Goal: Transaction & Acquisition: Purchase product/service

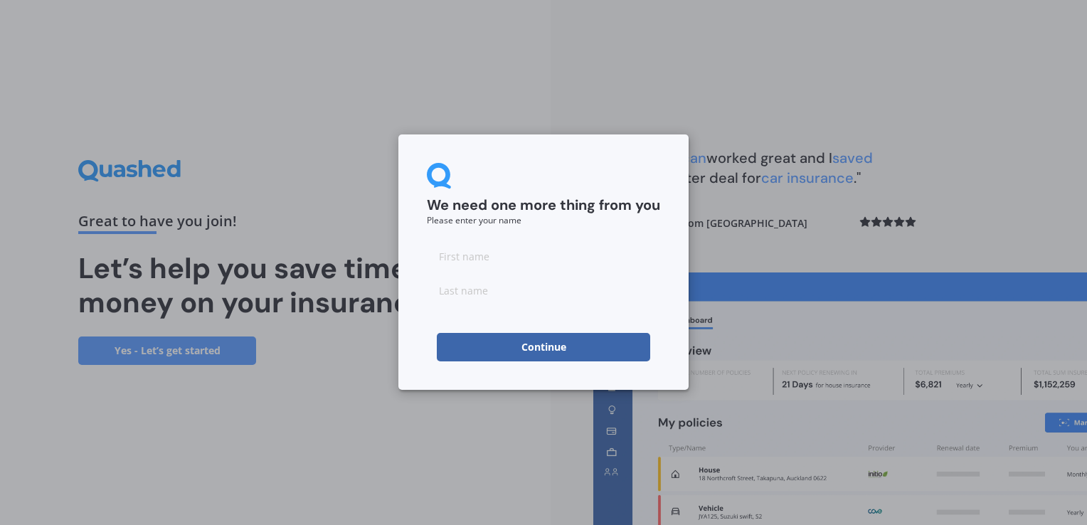
click at [477, 271] on div at bounding box center [543, 273] width 233 height 63
click at [467, 256] on input at bounding box center [543, 256] width 233 height 28
type input "Cole"
click at [449, 297] on input at bounding box center [543, 290] width 233 height 28
type input "Blackwell"
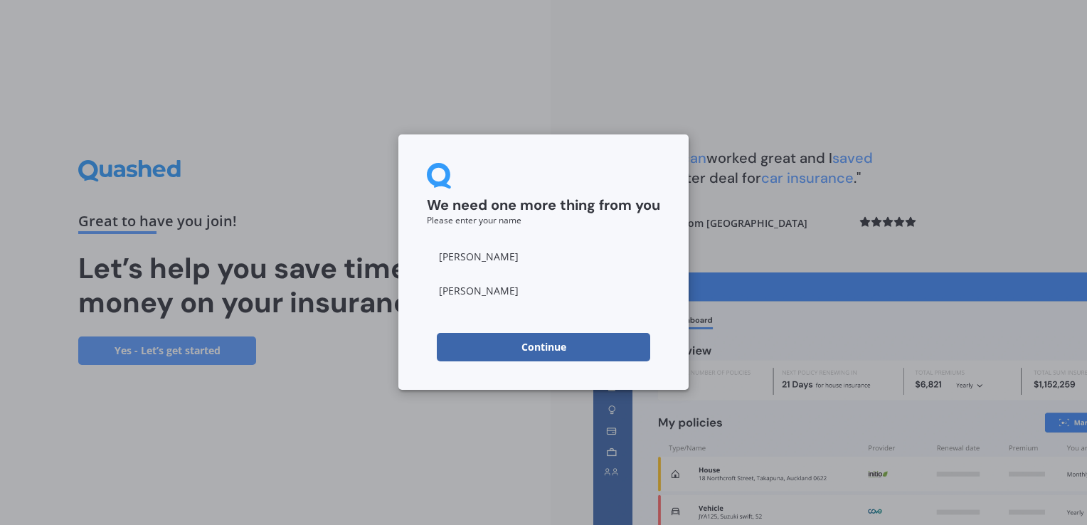
click at [413, 315] on div "We need one more thing from you Please enter your name Cole Blackwell Continue" at bounding box center [543, 261] width 290 height 255
click at [521, 348] on button "Continue" at bounding box center [543, 347] width 213 height 28
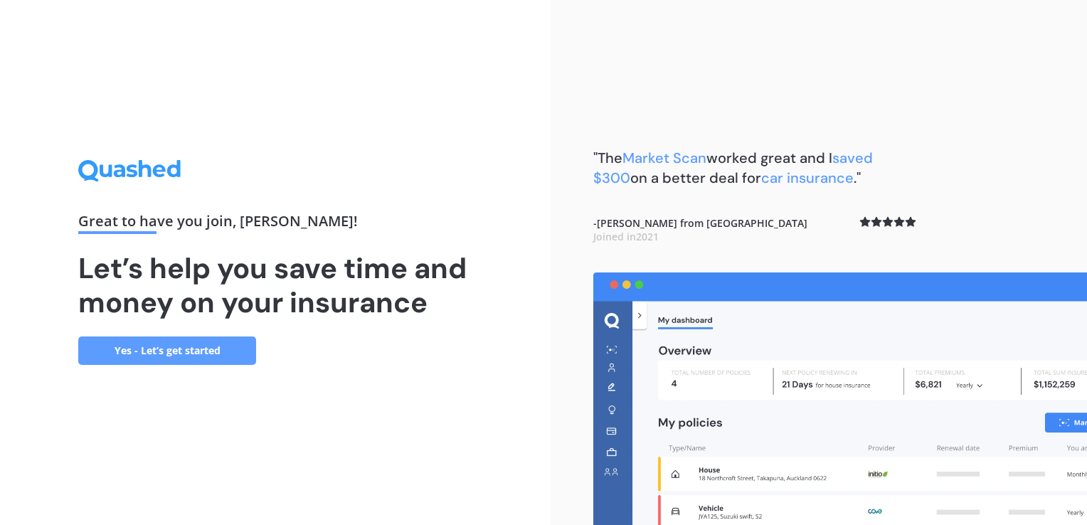
click at [212, 348] on link "Yes - Let’s get started" at bounding box center [167, 350] width 178 height 28
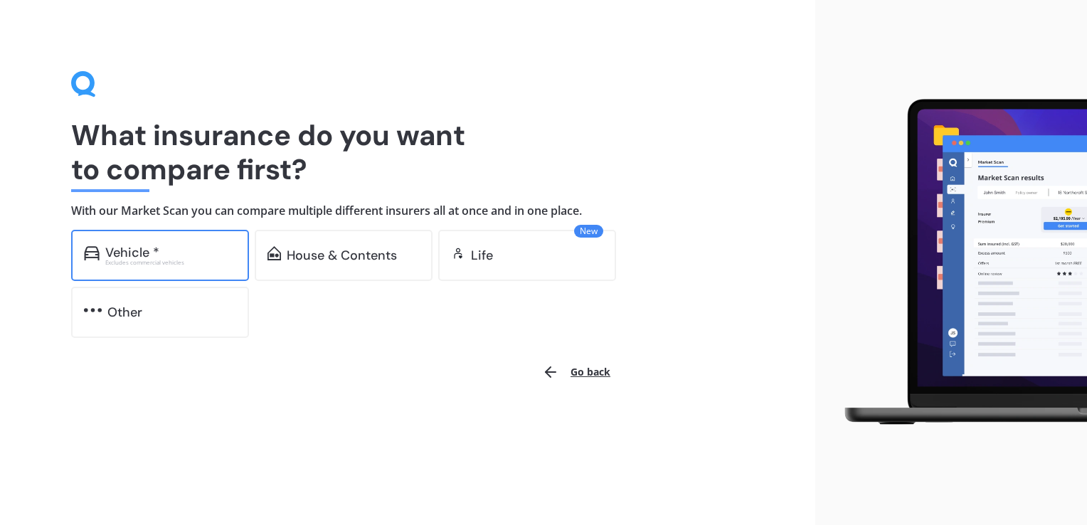
click at [198, 253] on div "Vehicle *" at bounding box center [170, 252] width 131 height 14
click at [206, 265] on div "Vehicle * Excludes commercial vehicles" at bounding box center [160, 255] width 178 height 51
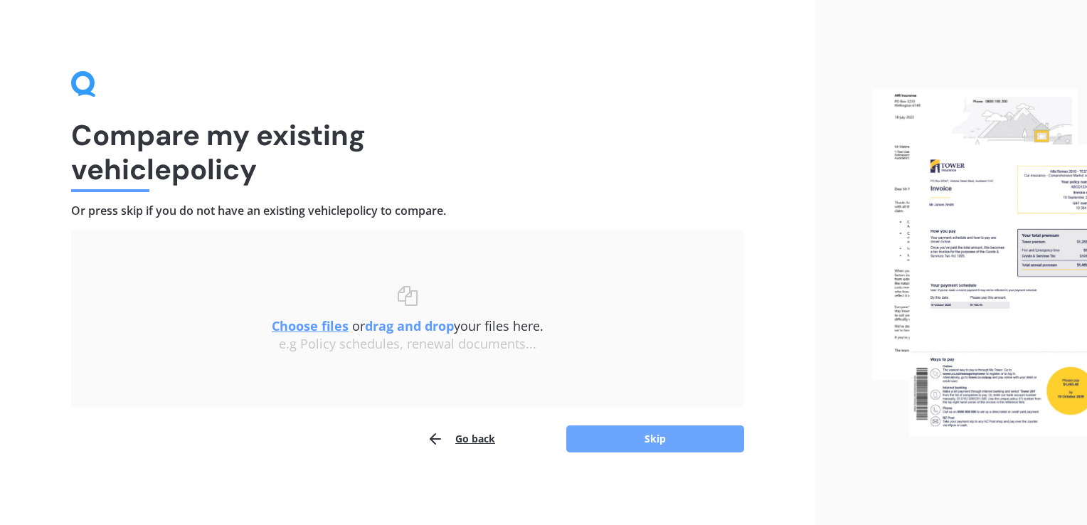
click at [661, 444] on button "Skip" at bounding box center [655, 438] width 178 height 27
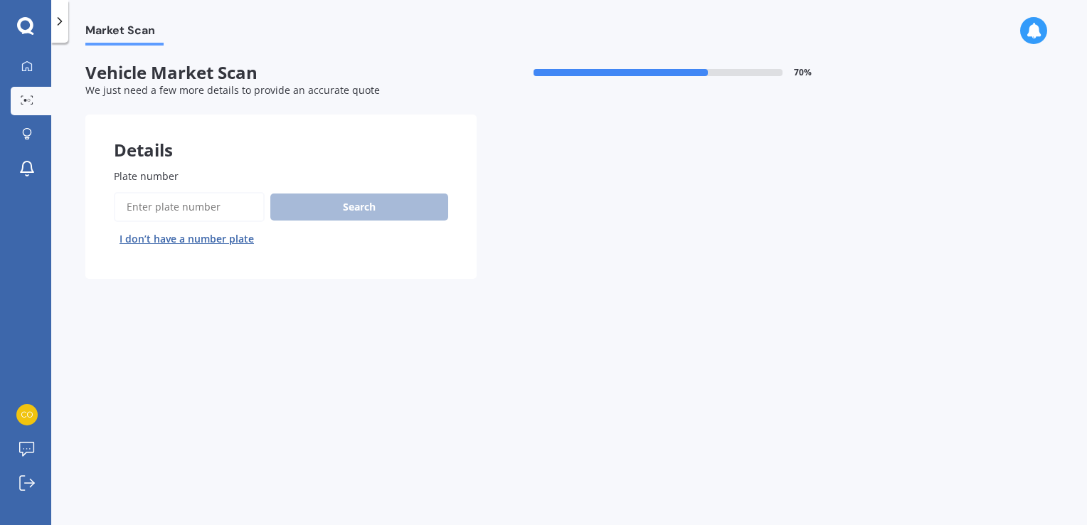
click at [236, 213] on input "Plate number" at bounding box center [189, 207] width 151 height 30
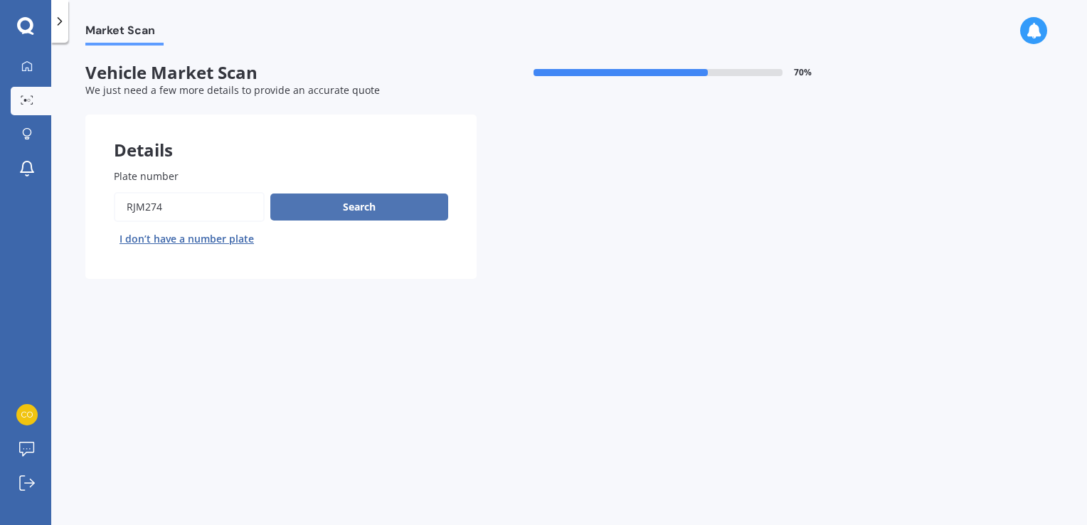
type input "rjm274"
click at [357, 209] on button "Search" at bounding box center [359, 206] width 178 height 27
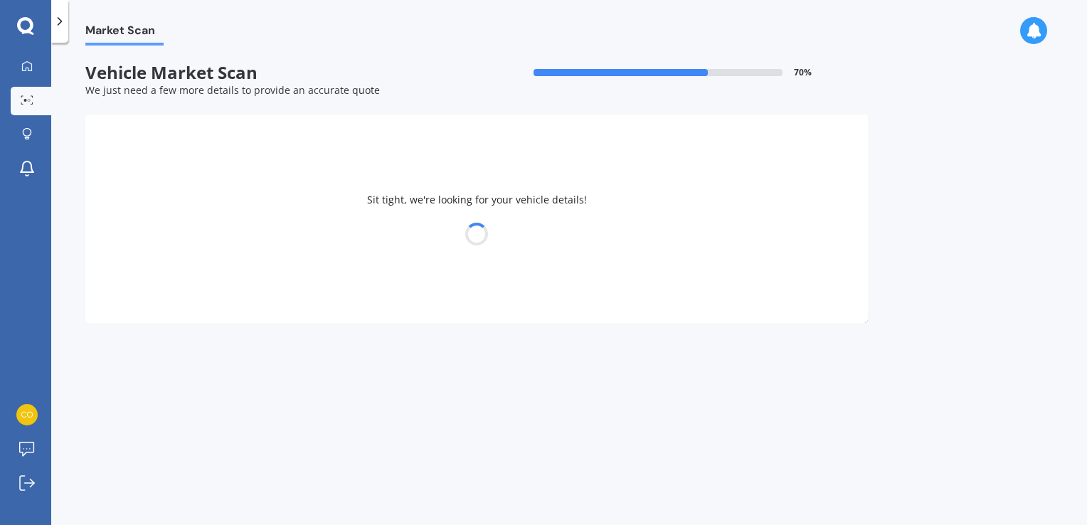
select select "HONDA"
select select "ODYSSEY"
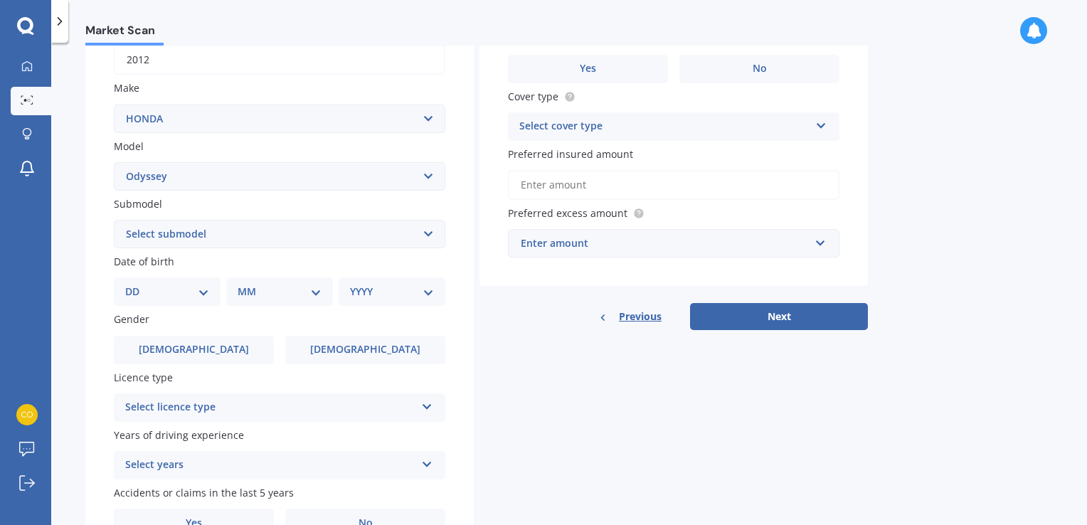
scroll to position [235, 0]
click at [421, 239] on select "Select submodel (all other) 2.2 litre 2.3 litre 2.4 litre L S V6 3.0 litre" at bounding box center [279, 233] width 331 height 28
select select "2.4 LITRE"
click at [114, 219] on select "Select submodel (all other) 2.2 litre 2.3 litre 2.4 litre L S V6 3.0 litre" at bounding box center [279, 233] width 331 height 28
click at [203, 292] on select "DD 01 02 03 04 05 06 07 08 09 10 11 12 13 14 15 16 17 18 19 20 21 22 23 24 25 2…" at bounding box center [167, 291] width 84 height 16
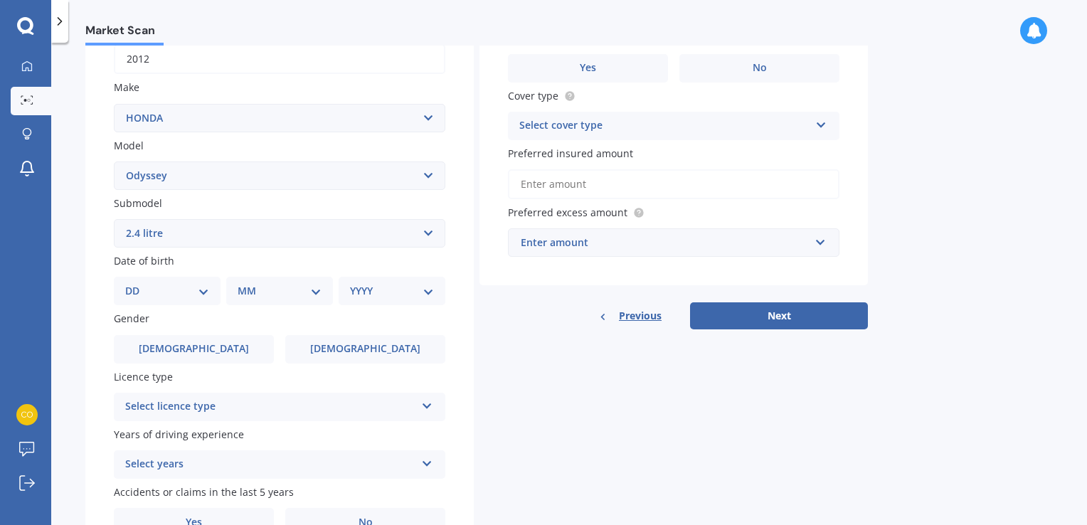
click at [428, 238] on select "Select submodel (all other) 2.2 litre 2.3 litre 2.4 litre L S V6 3.0 litre" at bounding box center [279, 233] width 331 height 28
click at [114, 219] on select "Select submodel (all other) 2.2 litre 2.3 litre 2.4 litre L S V6 3.0 litre" at bounding box center [279, 233] width 331 height 28
click at [188, 290] on select "DD 01 02 03 04 05 06 07 08 09 10 11 12 13 14 15 16 17 18 19 20 21 22 23 24 25 2…" at bounding box center [167, 291] width 84 height 16
select select "01"
click at [137, 284] on select "DD 01 02 03 04 05 06 07 08 09 10 11 12 13 14 15 16 17 18 19 20 21 22 23 24 25 2…" at bounding box center [167, 291] width 84 height 16
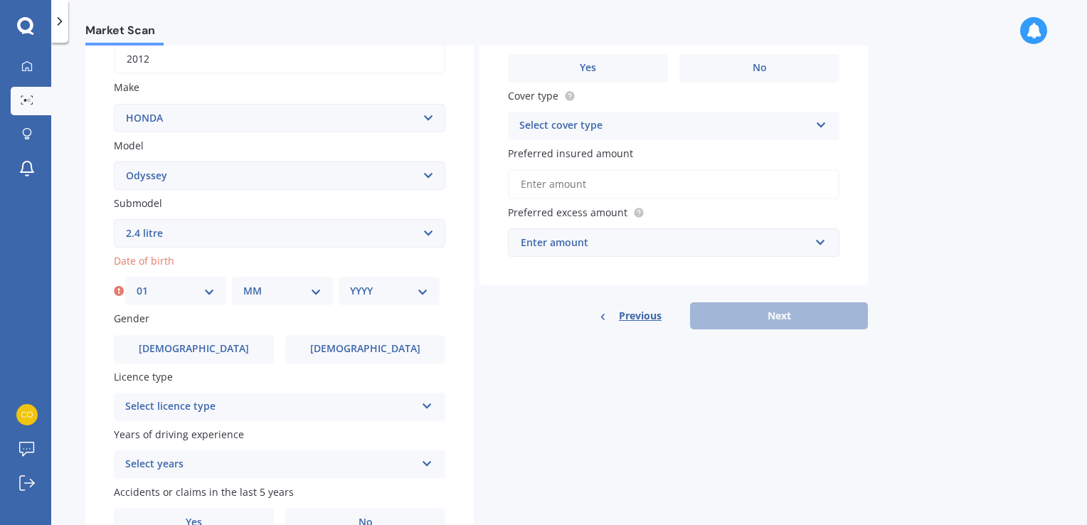
click at [273, 293] on select "MM 01 02 03 04 05 06 07 08 09 10 11 12" at bounding box center [282, 291] width 78 height 16
select select "05"
click at [243, 284] on select "MM 01 02 03 04 05 06 07 08 09 10 11 12" at bounding box center [282, 291] width 78 height 16
click at [409, 286] on select "YYYY 2025 2024 2023 2022 2021 2020 2019 2018 2017 2016 2015 2014 2013 2012 2011…" at bounding box center [389, 291] width 78 height 16
select select "2001"
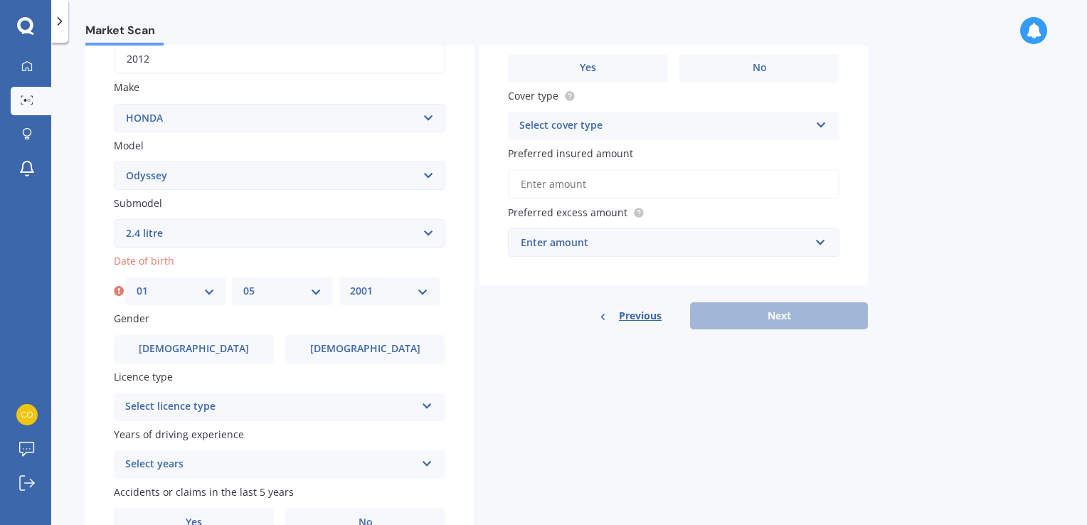
click at [350, 284] on select "YYYY 2025 2024 2023 2022 2021 2020 2019 2018 2017 2016 2015 2014 2013 2012 2011…" at bounding box center [389, 291] width 78 height 16
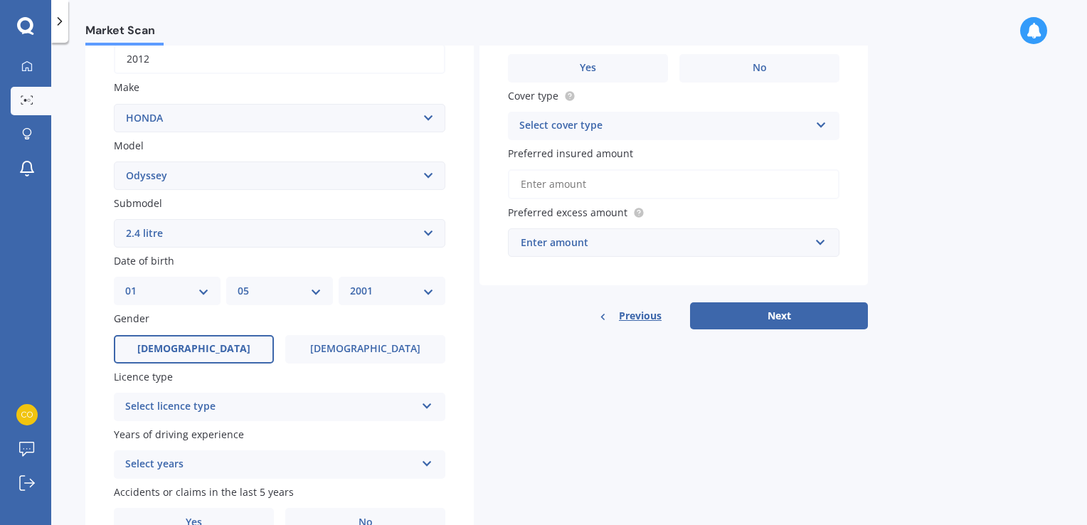
click at [209, 343] on label "Male" at bounding box center [194, 349] width 160 height 28
click at [0, 0] on input "Male" at bounding box center [0, 0] width 0 height 0
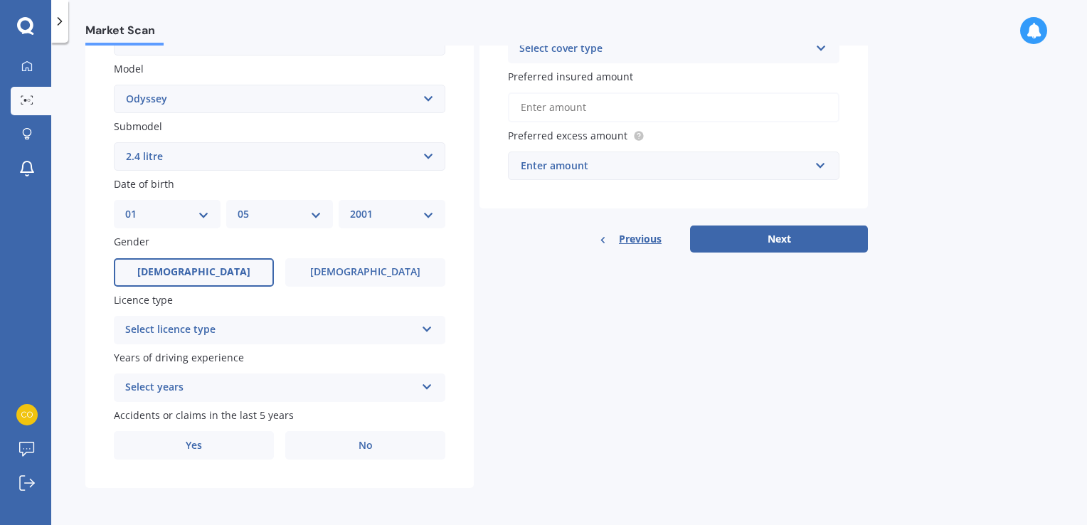
click at [277, 328] on div "Select licence type" at bounding box center [270, 329] width 290 height 17
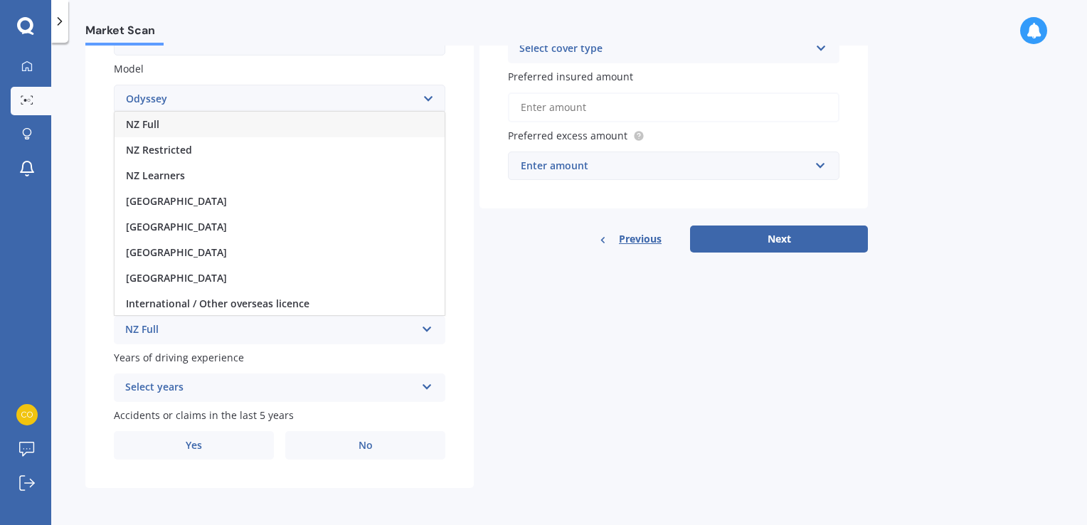
click at [284, 122] on div "NZ Full" at bounding box center [280, 125] width 330 height 26
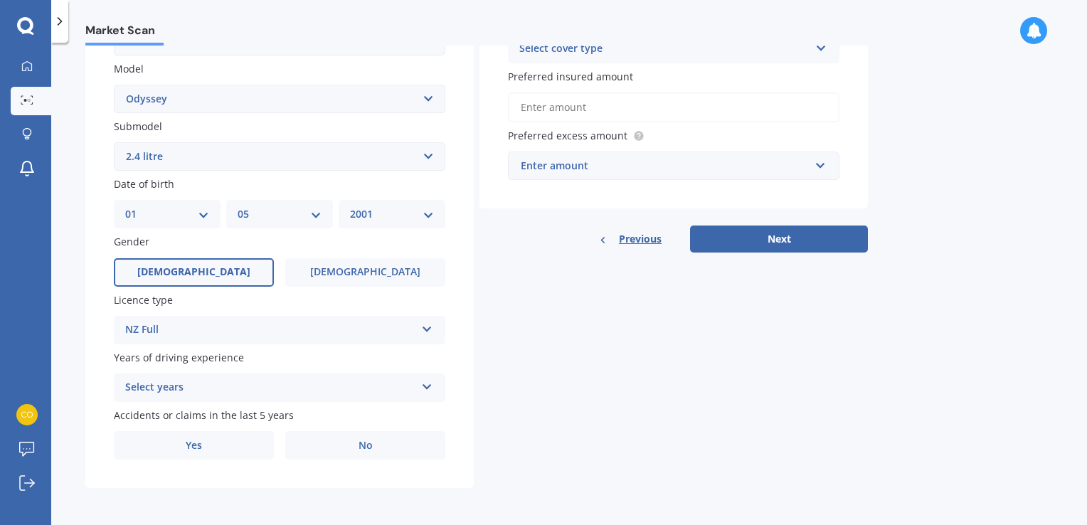
click at [270, 388] on div "Select years" at bounding box center [270, 387] width 290 height 17
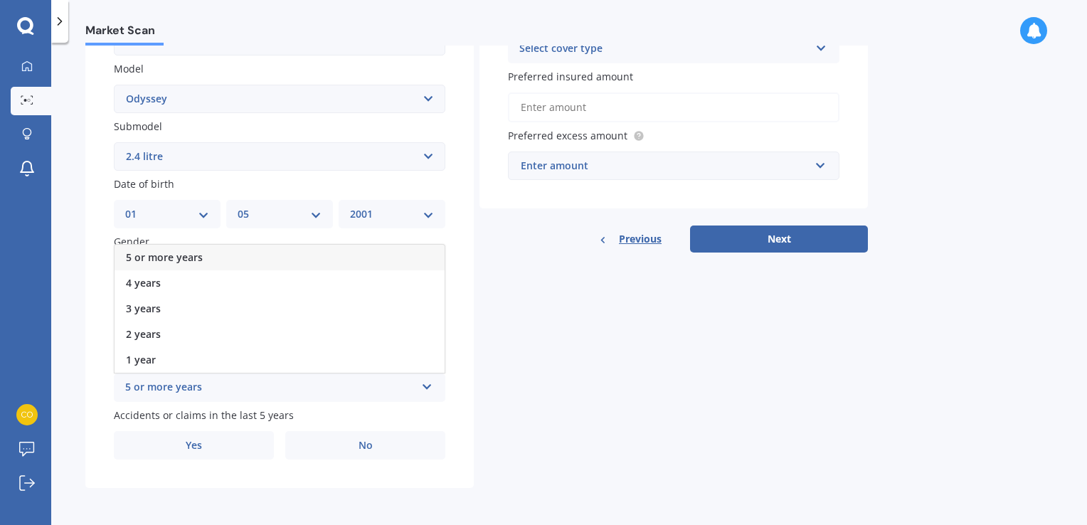
click at [164, 252] on span "5 or more years" at bounding box center [164, 257] width 77 height 14
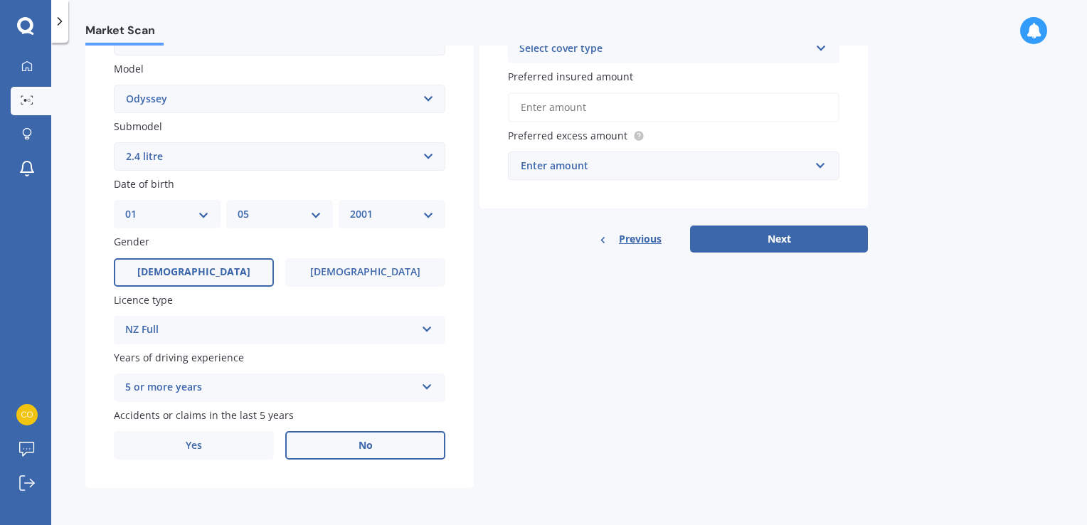
click at [358, 447] on span "No" at bounding box center [365, 446] width 14 height 12
click at [0, 0] on input "No" at bounding box center [0, 0] width 0 height 0
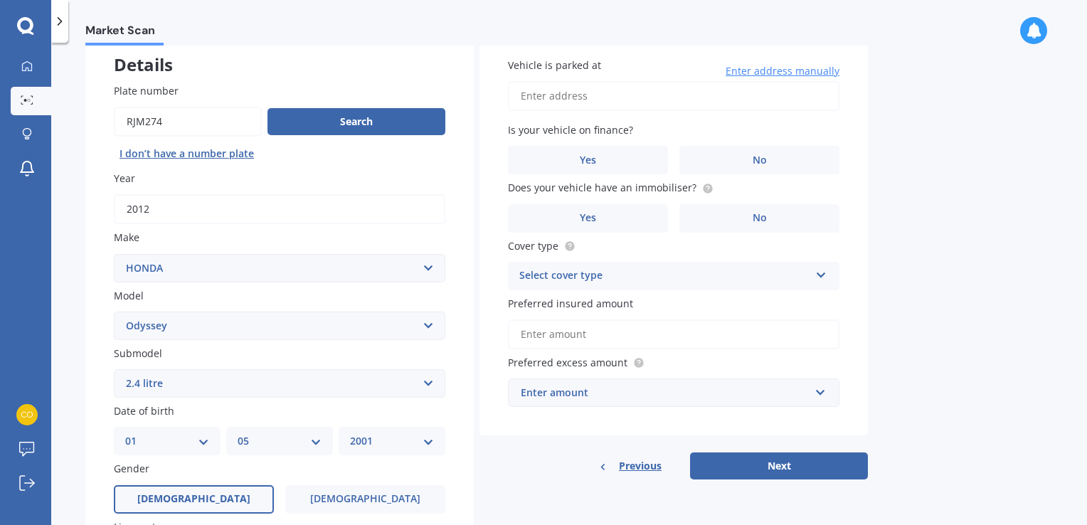
scroll to position [0, 0]
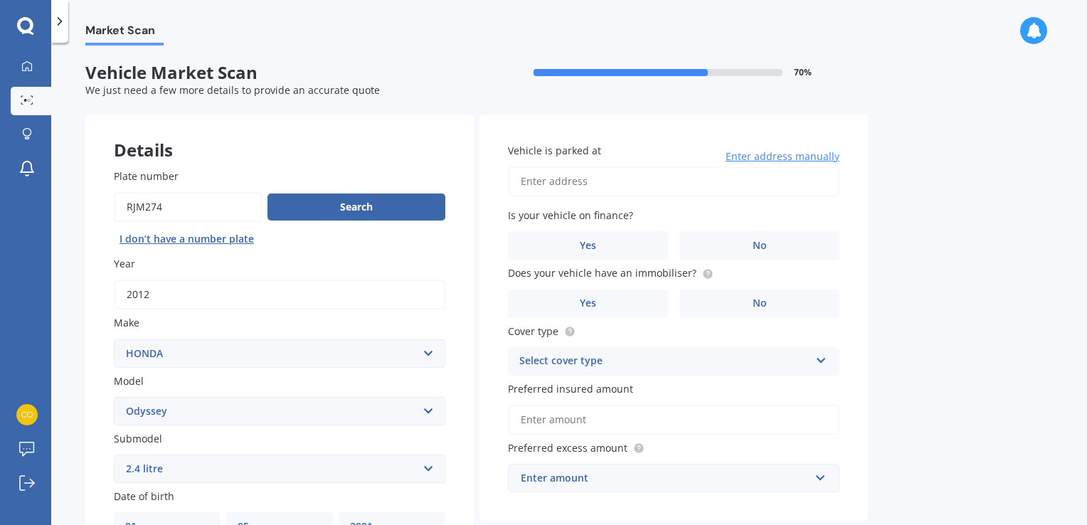
click at [622, 183] on input "Vehicle is parked at" at bounding box center [673, 181] width 331 height 30
click at [488, 319] on div "Vehicle is parked at 34D Taramea Enter address manually Is your vehicle on fina…" at bounding box center [673, 318] width 388 height 407
click at [635, 191] on input "34D Taramea" at bounding box center [673, 181] width 331 height 30
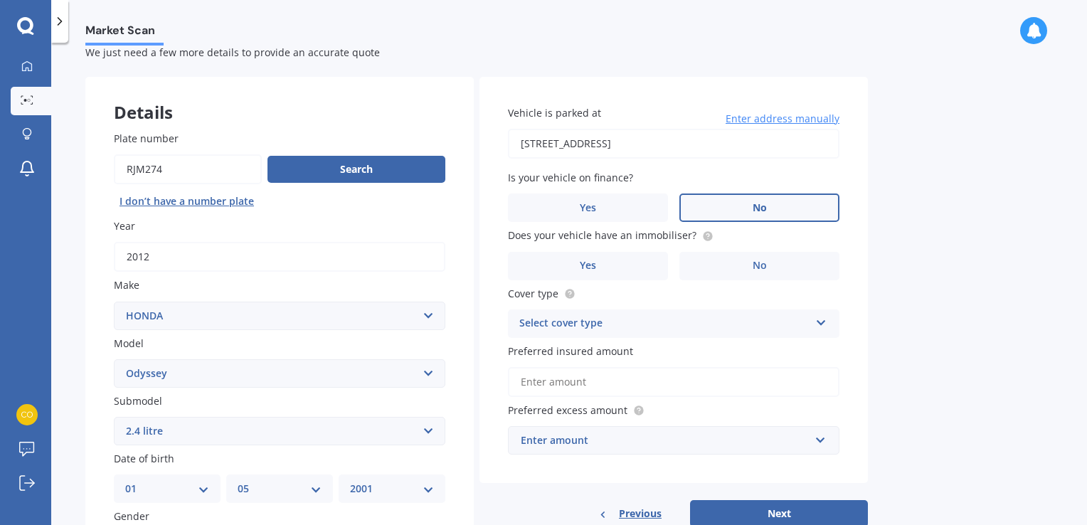
type input "34D Taramea Place, Addington, Christchurch 8024"
click at [740, 214] on label "No" at bounding box center [759, 207] width 160 height 28
click at [0, 0] on input "No" at bounding box center [0, 0] width 0 height 0
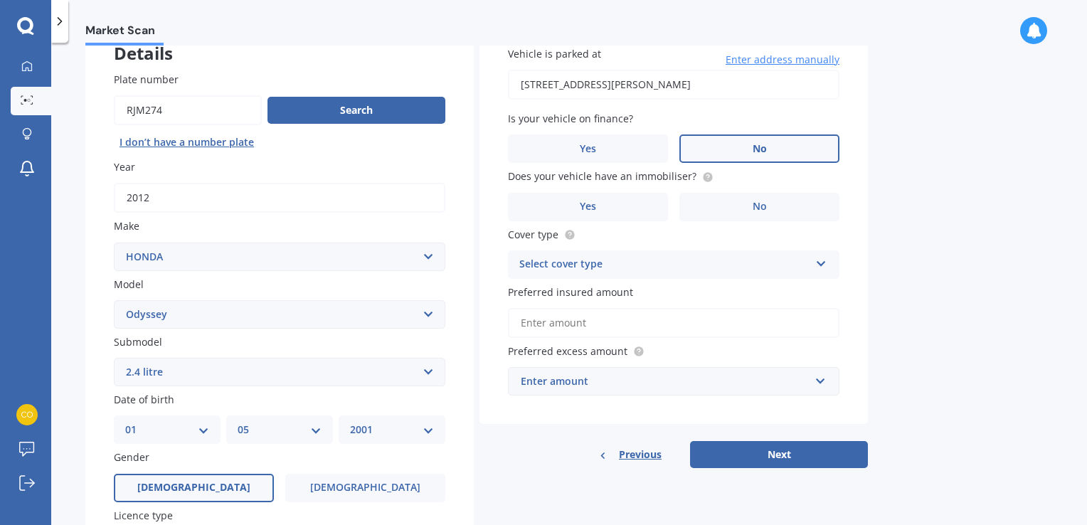
scroll to position [97, 0]
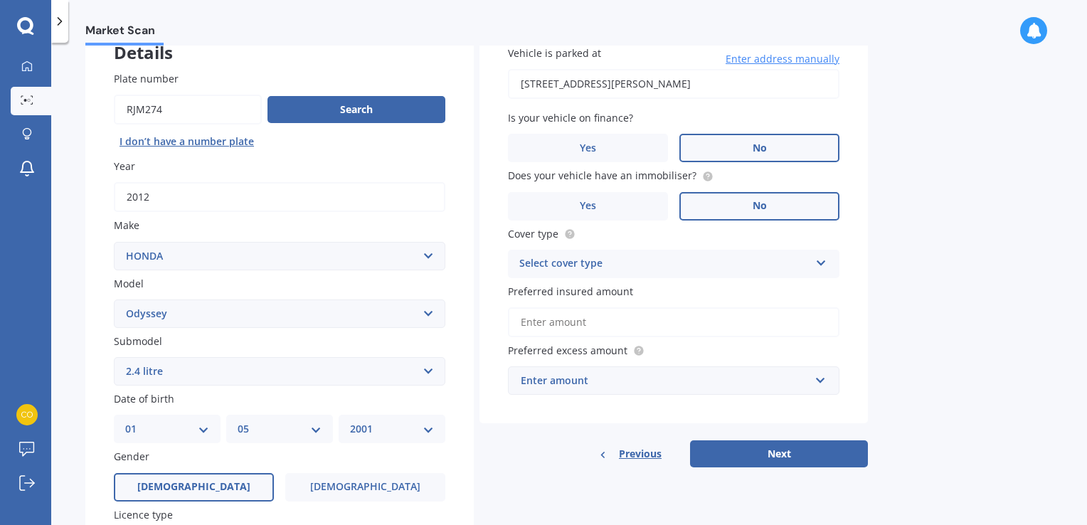
click at [760, 213] on label "No" at bounding box center [759, 206] width 160 height 28
click at [0, 0] on input "No" at bounding box center [0, 0] width 0 height 0
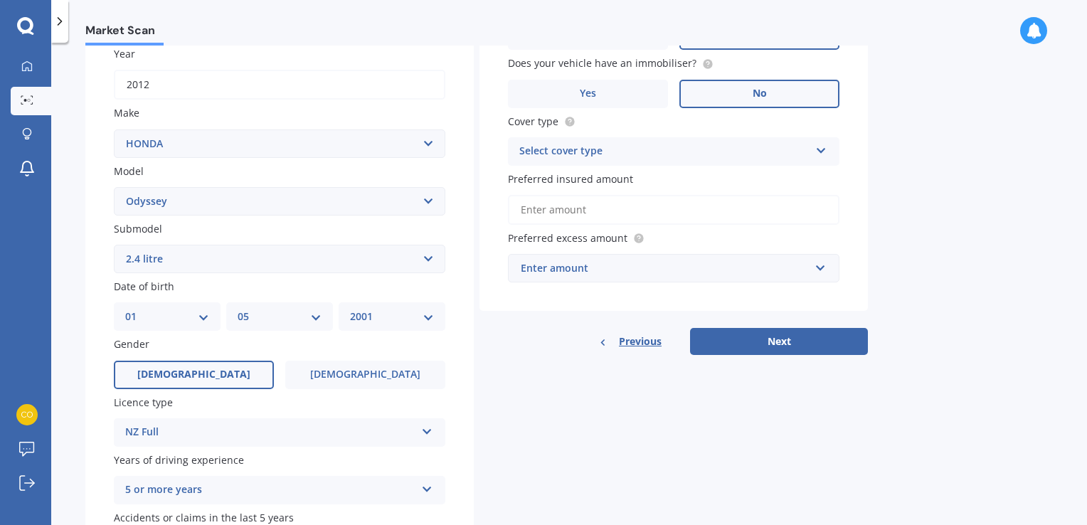
scroll to position [216, 0]
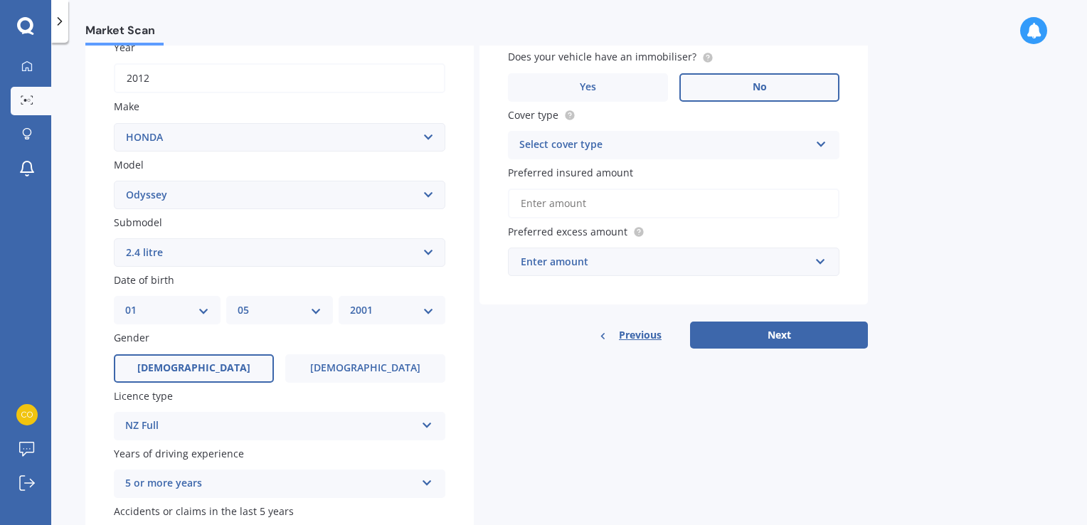
click at [804, 158] on div "Select cover type Comprehensive Third Party, Fire & Theft Third Party" at bounding box center [673, 145] width 331 height 28
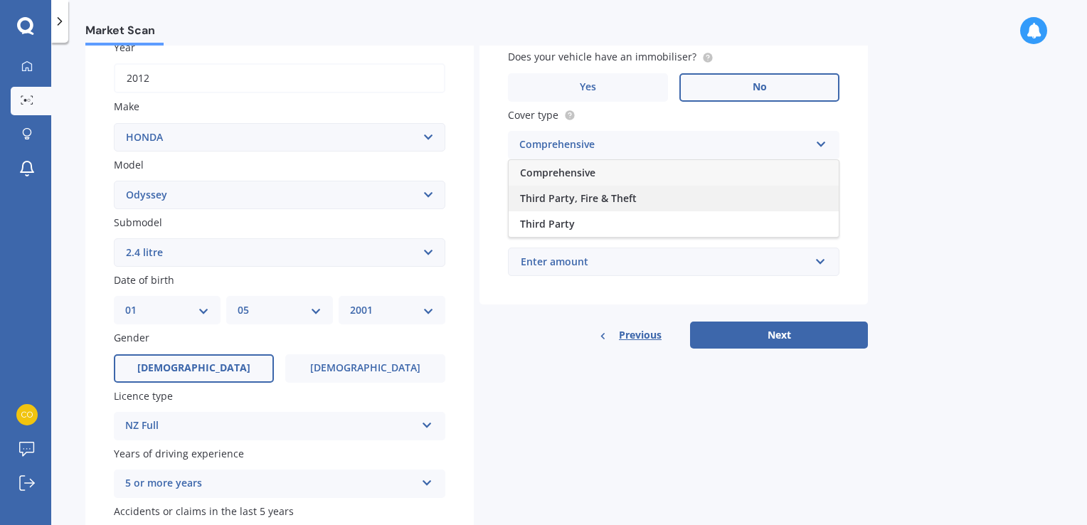
click at [646, 200] on div "Third Party, Fire & Theft" at bounding box center [674, 199] width 330 height 26
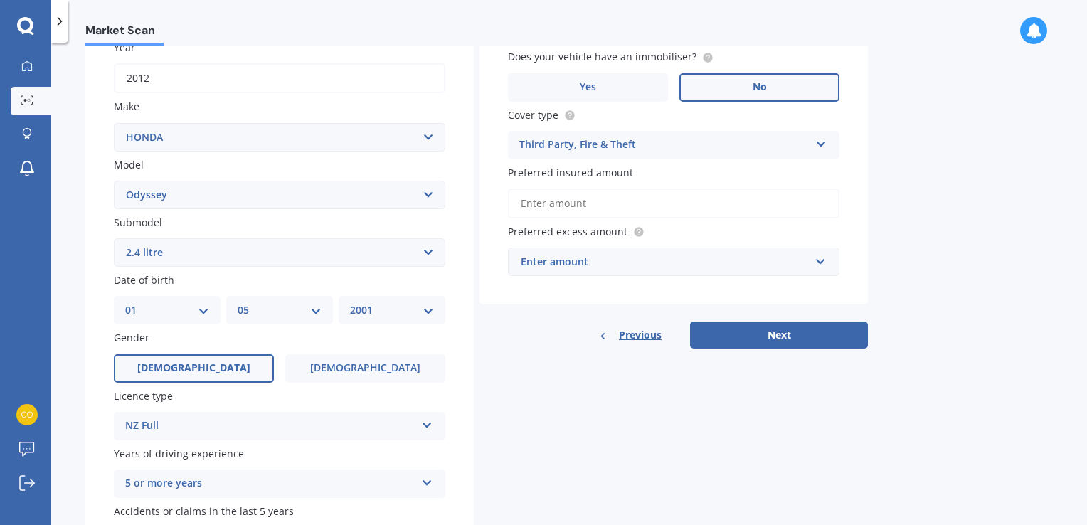
click at [643, 201] on input "Preferred insured amount" at bounding box center [673, 203] width 331 height 30
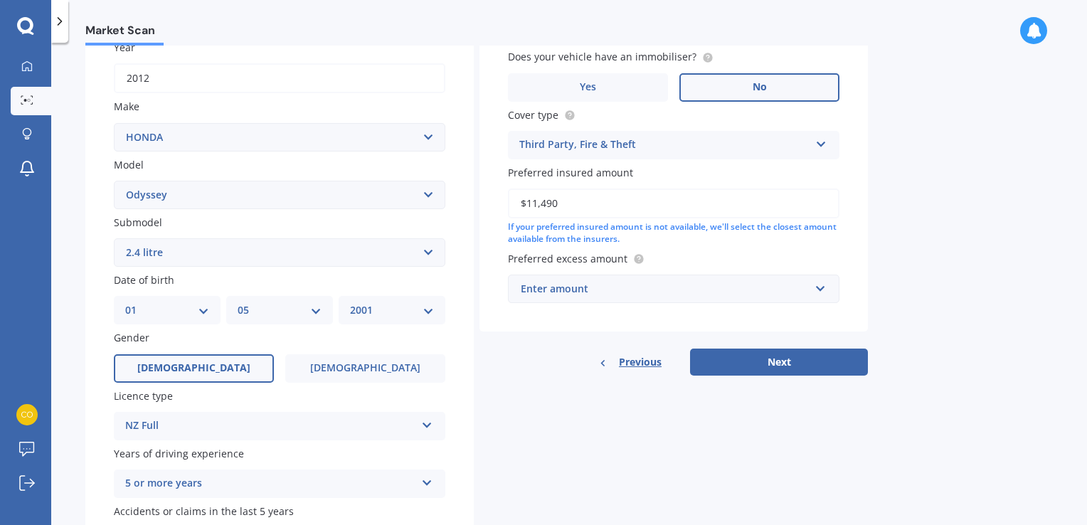
type input "$11,490"
click at [826, 289] on input "text" at bounding box center [668, 288] width 319 height 27
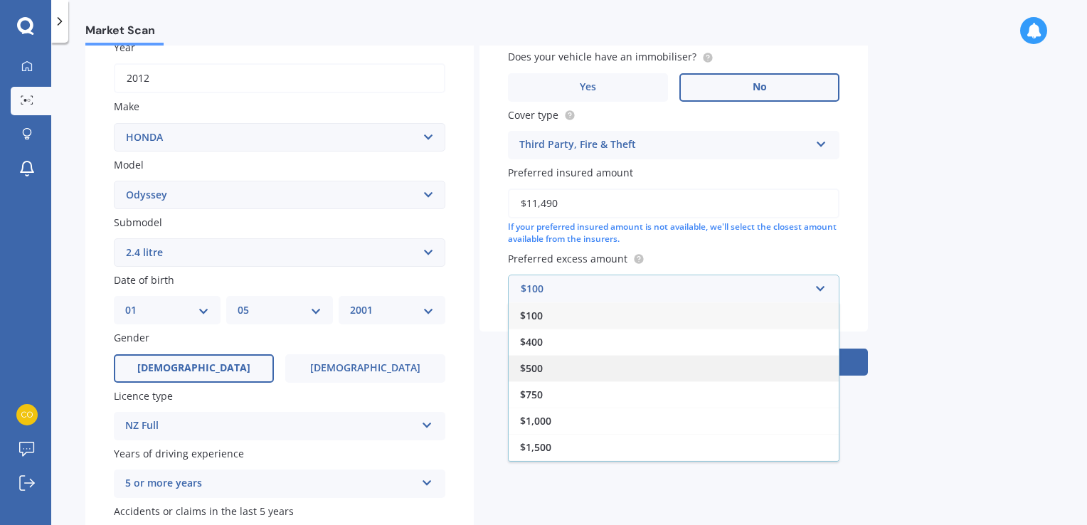
click at [612, 376] on div "$500" at bounding box center [674, 368] width 330 height 26
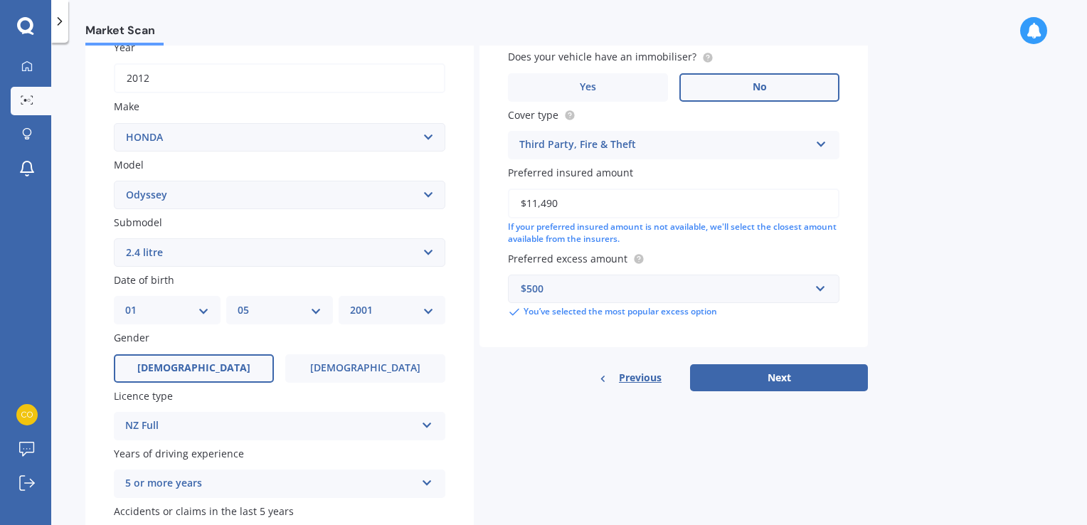
click at [779, 291] on div "$500" at bounding box center [665, 289] width 289 height 16
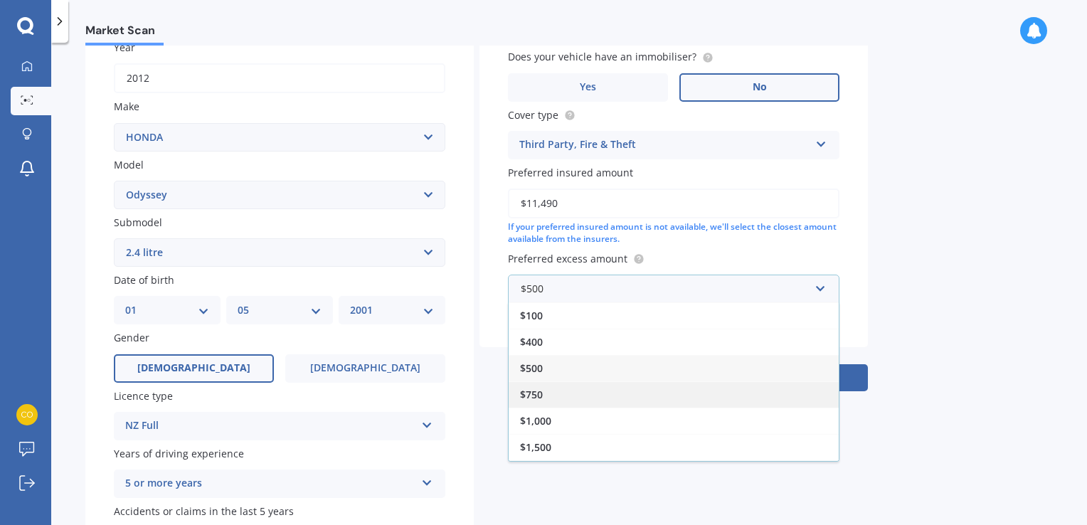
click at [606, 390] on div "$750" at bounding box center [674, 394] width 330 height 26
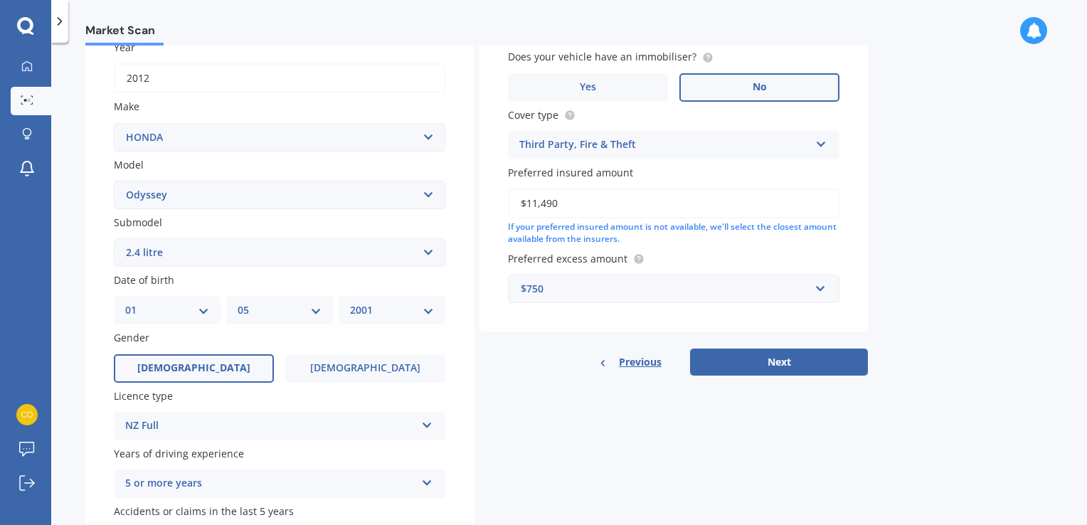
click at [795, 294] on div "$750" at bounding box center [665, 289] width 289 height 16
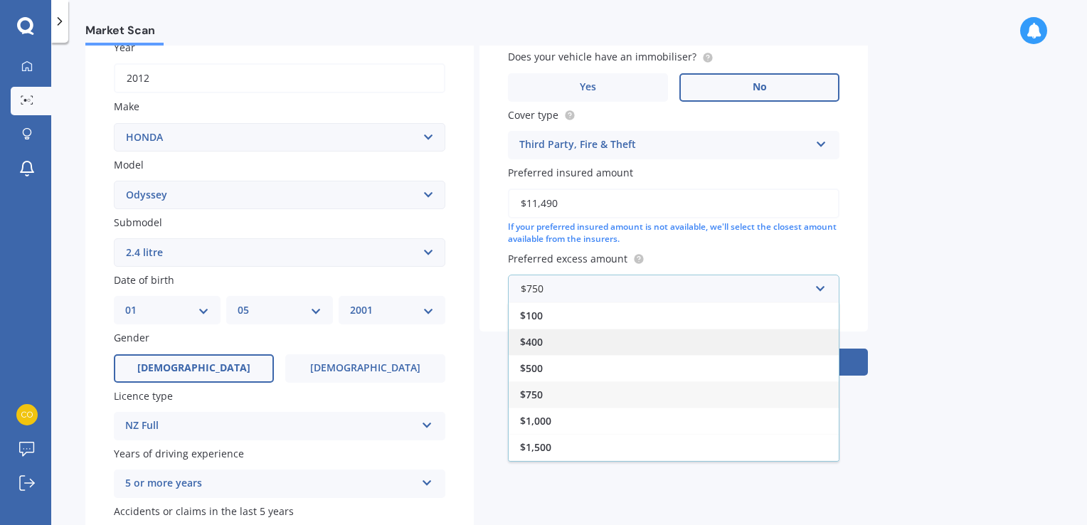
click at [613, 344] on div "$400" at bounding box center [674, 342] width 330 height 26
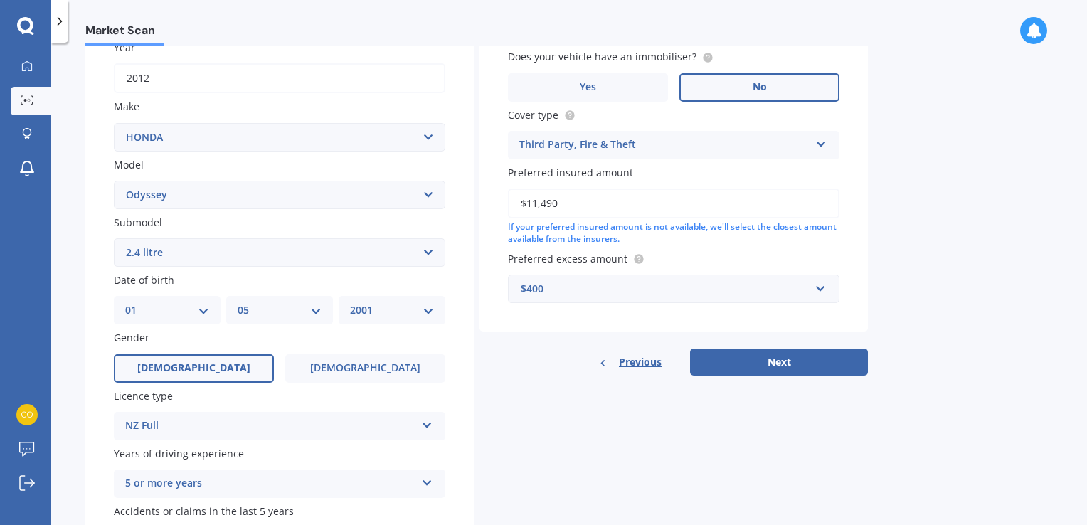
click at [771, 296] on div "$400" at bounding box center [665, 289] width 289 height 16
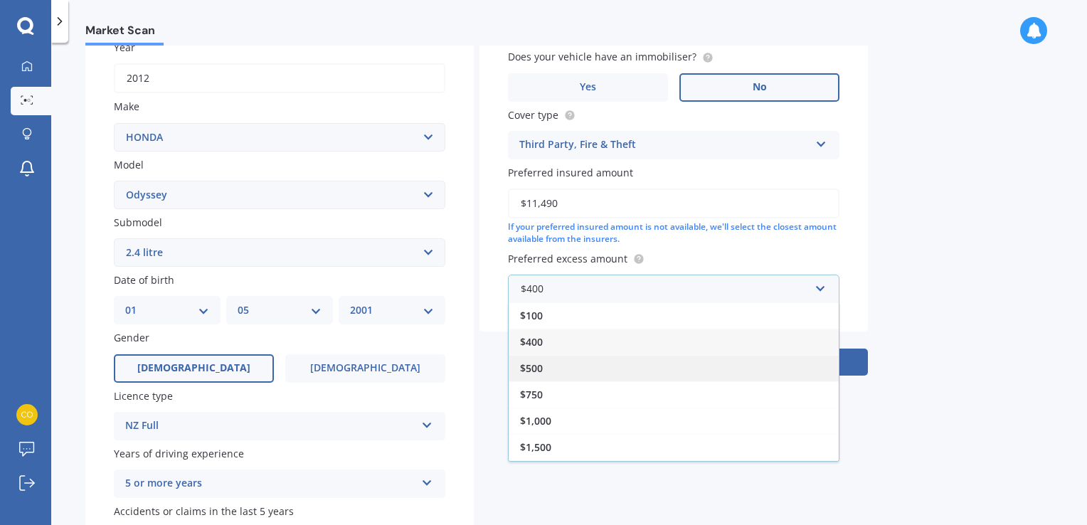
click at [696, 367] on div "$500" at bounding box center [674, 368] width 330 height 26
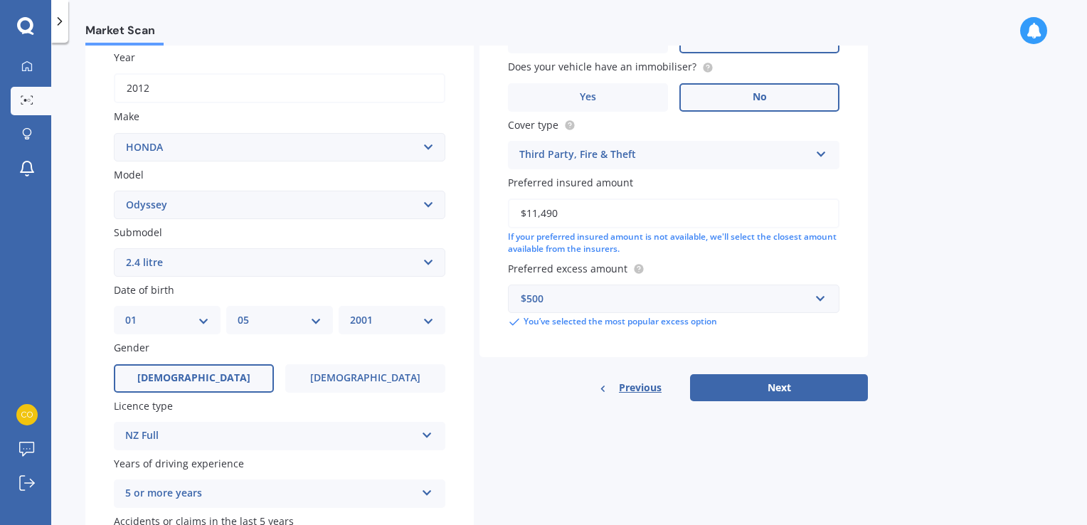
scroll to position [314, 0]
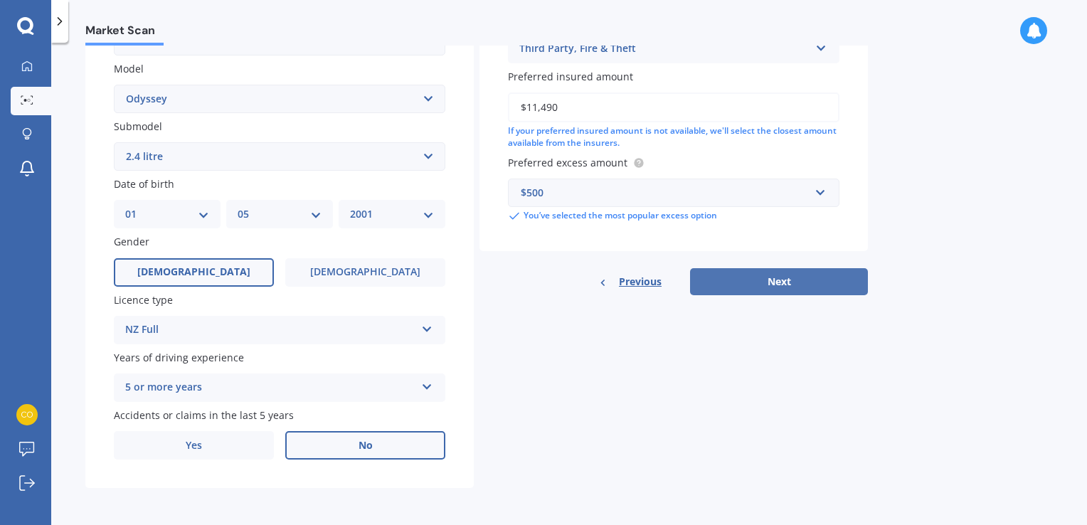
click at [813, 278] on button "Next" at bounding box center [779, 281] width 178 height 27
select select "01"
select select "05"
select select "2001"
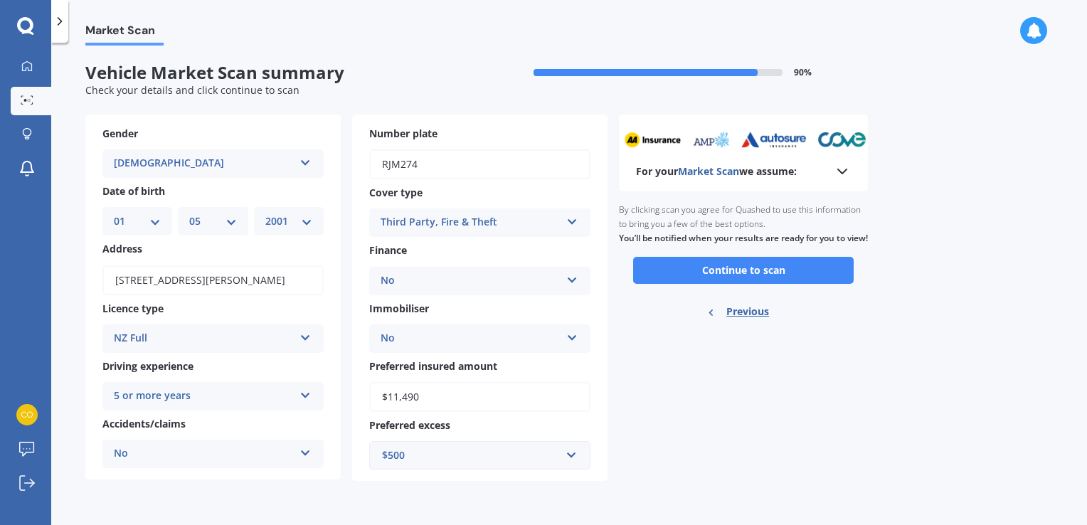
scroll to position [0, 0]
click at [841, 176] on icon at bounding box center [842, 171] width 17 height 17
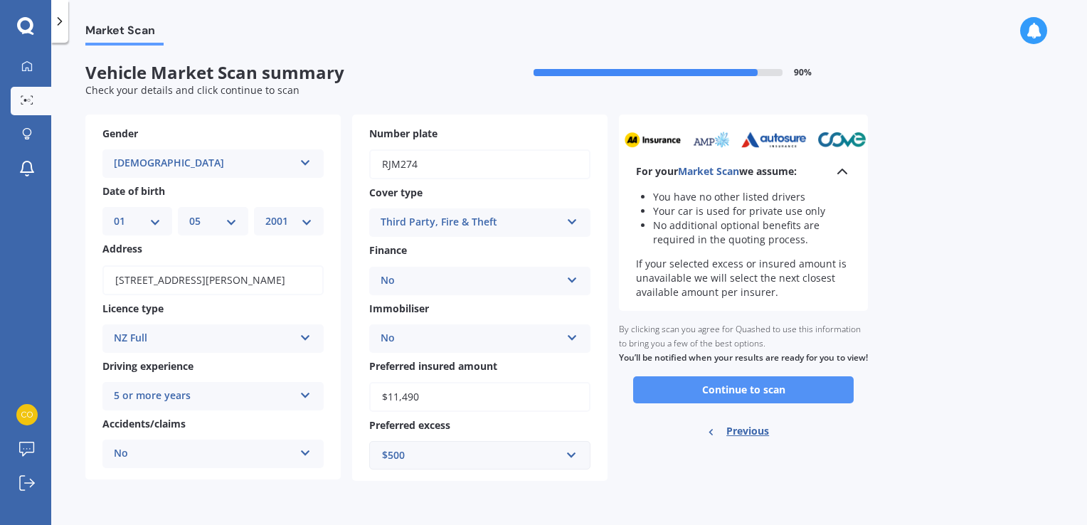
click at [755, 403] on button "Continue to scan" at bounding box center [743, 389] width 220 height 27
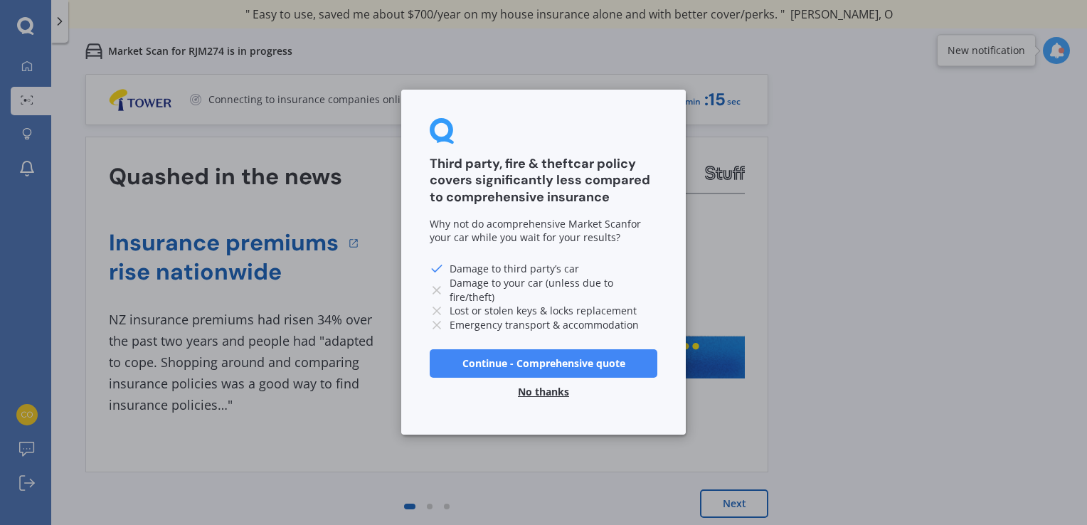
click at [545, 390] on button "No thanks" at bounding box center [543, 392] width 68 height 28
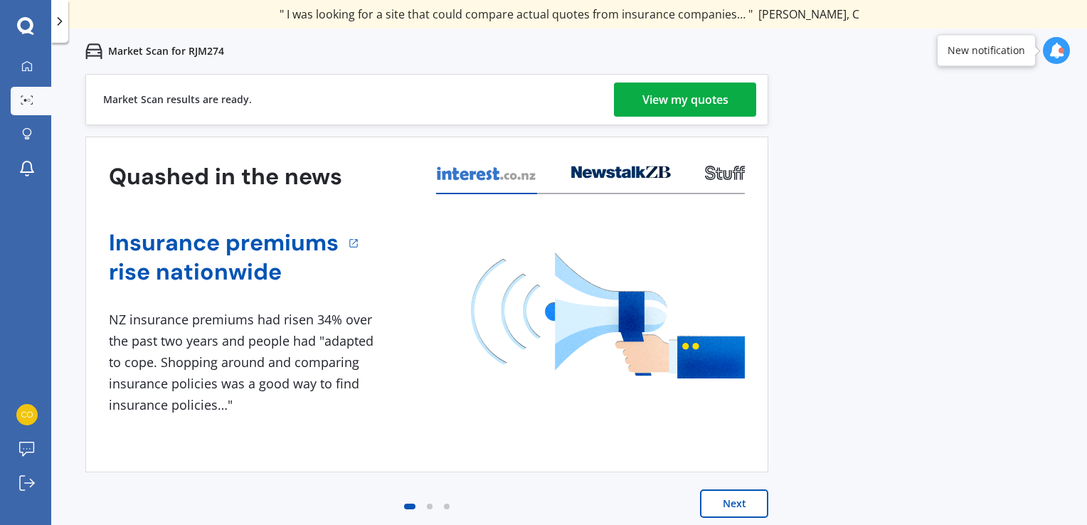
click at [722, 97] on div "View my quotes" at bounding box center [685, 100] width 86 height 34
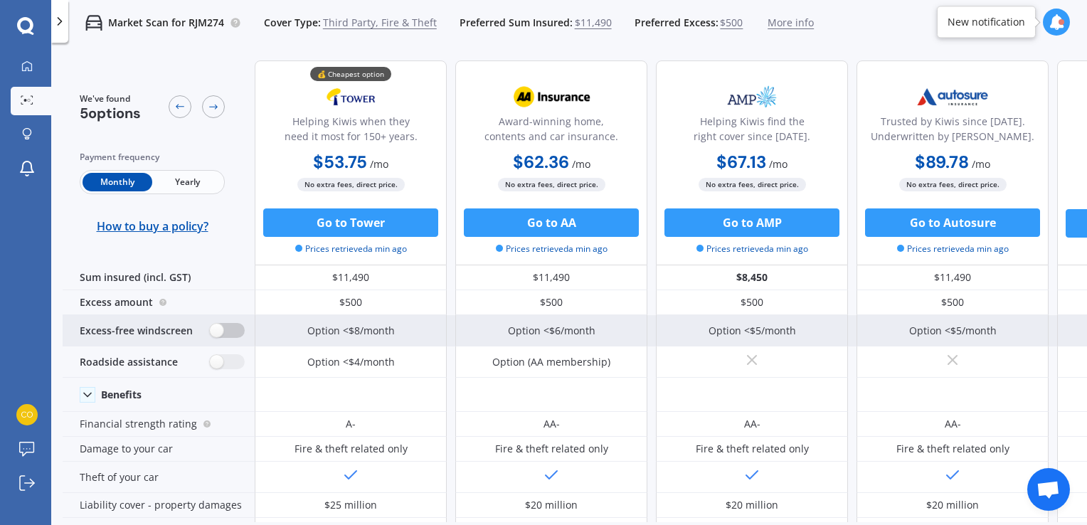
click at [221, 333] on label at bounding box center [227, 330] width 35 height 15
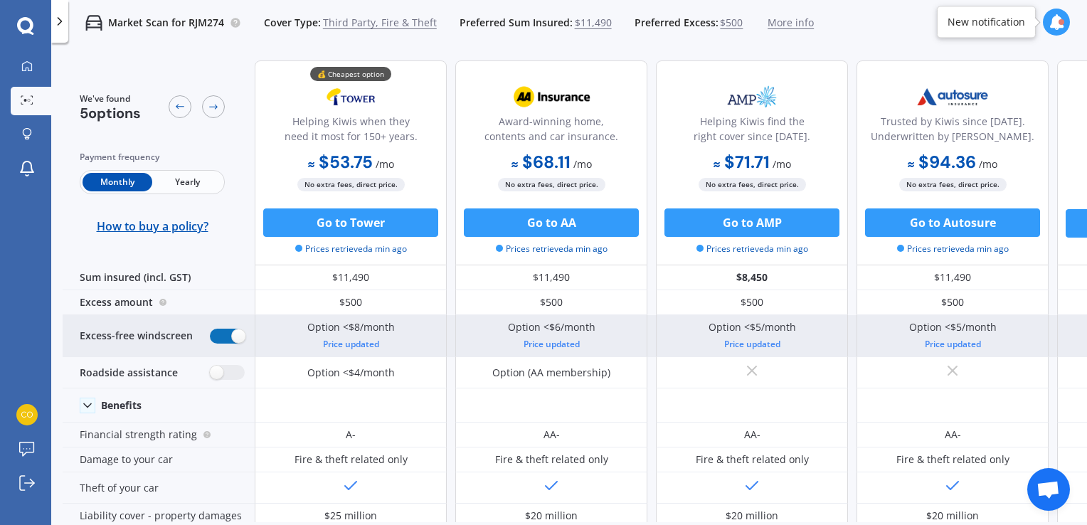
click at [230, 335] on label at bounding box center [227, 336] width 35 height 15
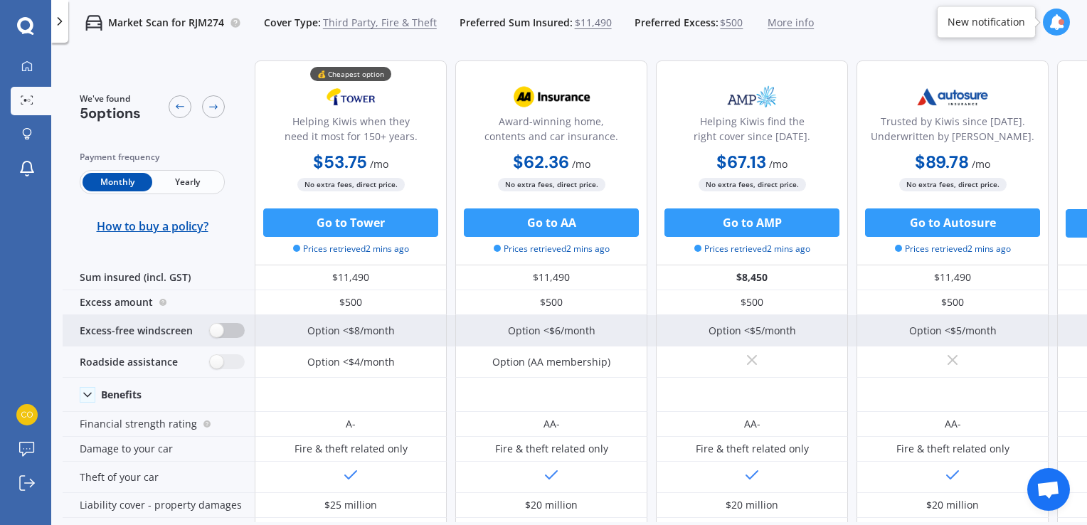
click at [220, 329] on label at bounding box center [227, 330] width 35 height 15
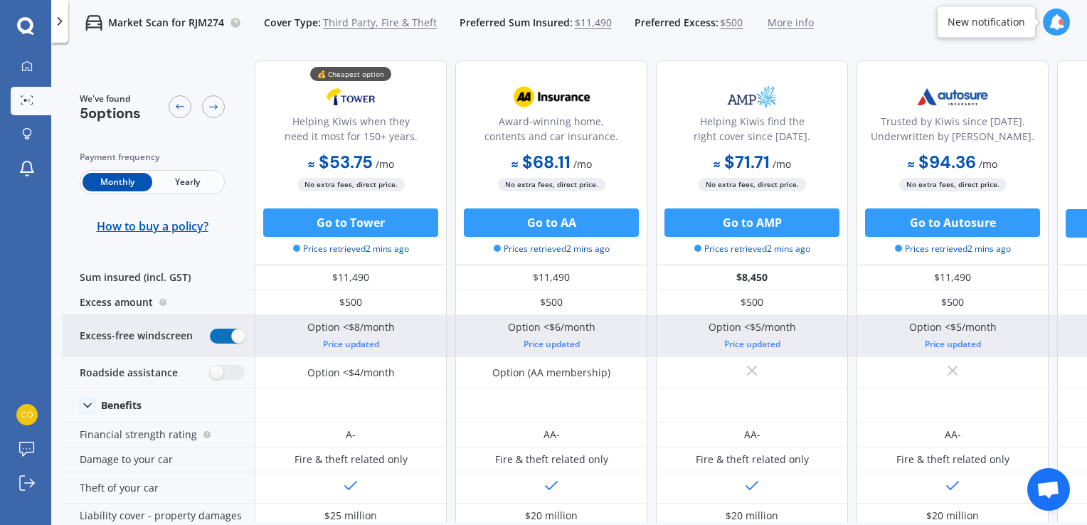
click at [220, 329] on label at bounding box center [227, 336] width 35 height 15
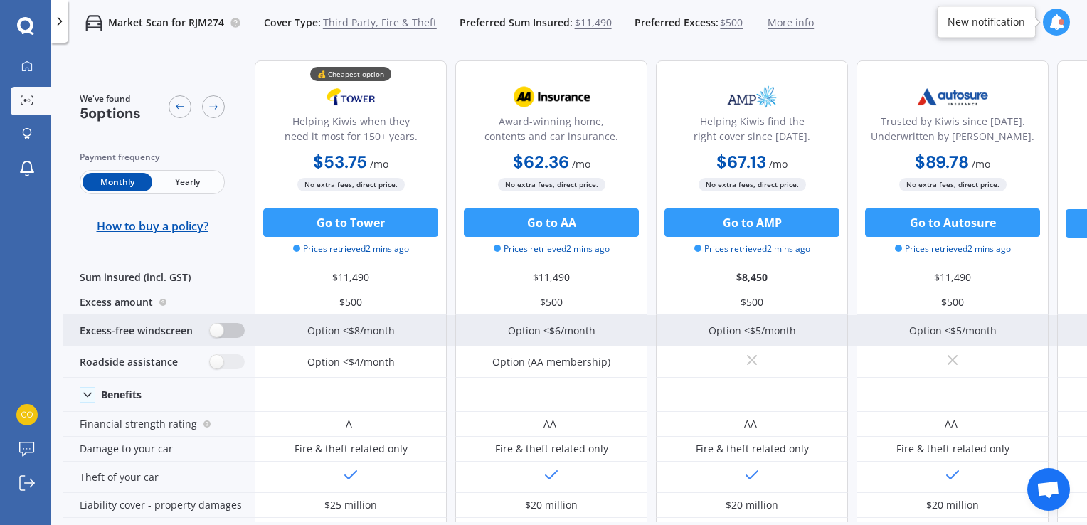
click at [220, 329] on label at bounding box center [227, 330] width 35 height 15
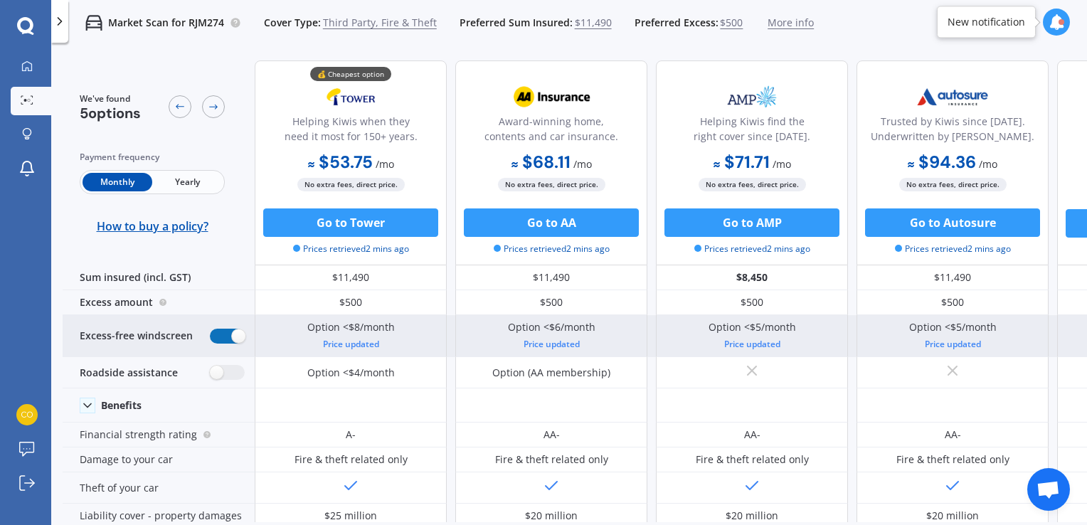
click at [220, 329] on label at bounding box center [227, 336] width 35 height 15
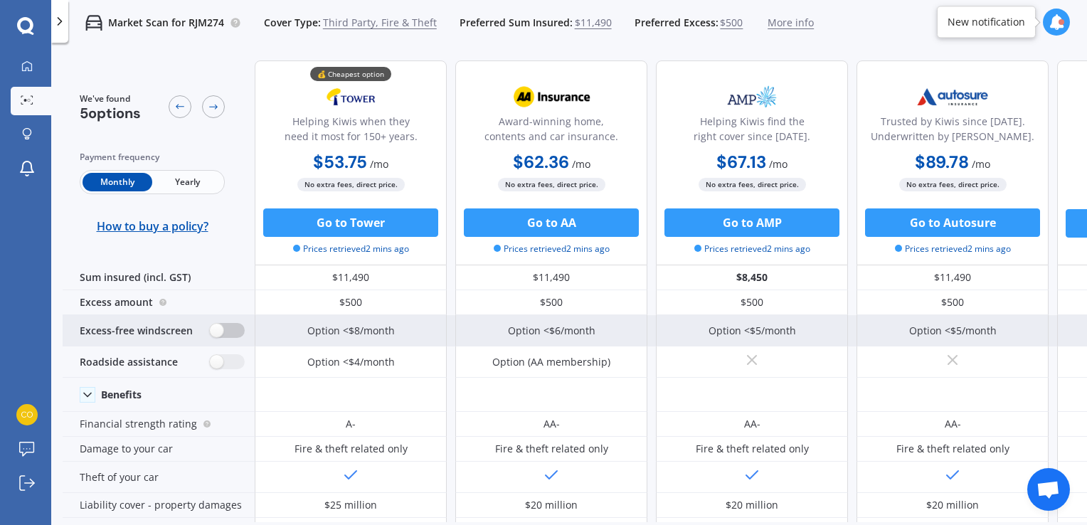
click at [219, 329] on label at bounding box center [227, 330] width 35 height 15
radio input "true"
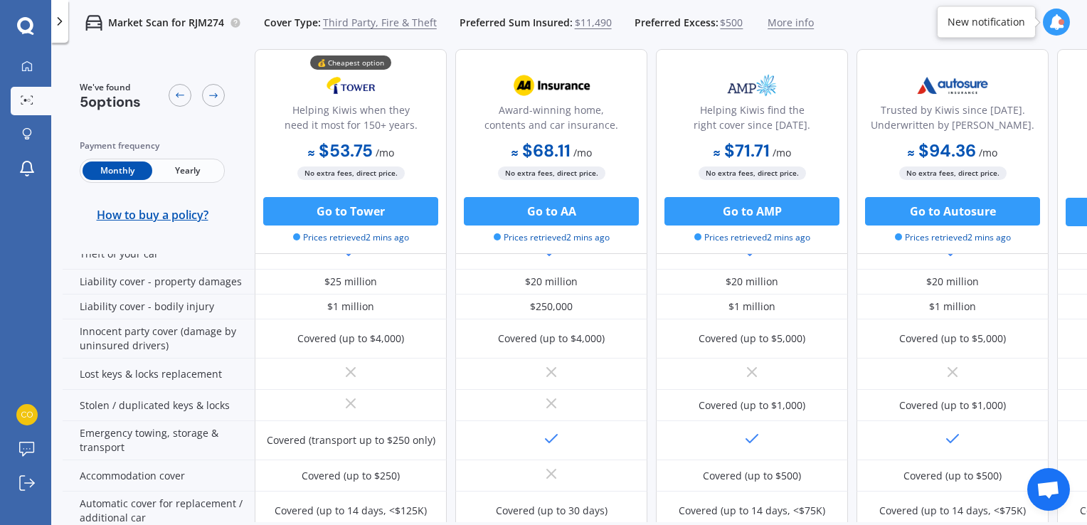
scroll to position [237, 0]
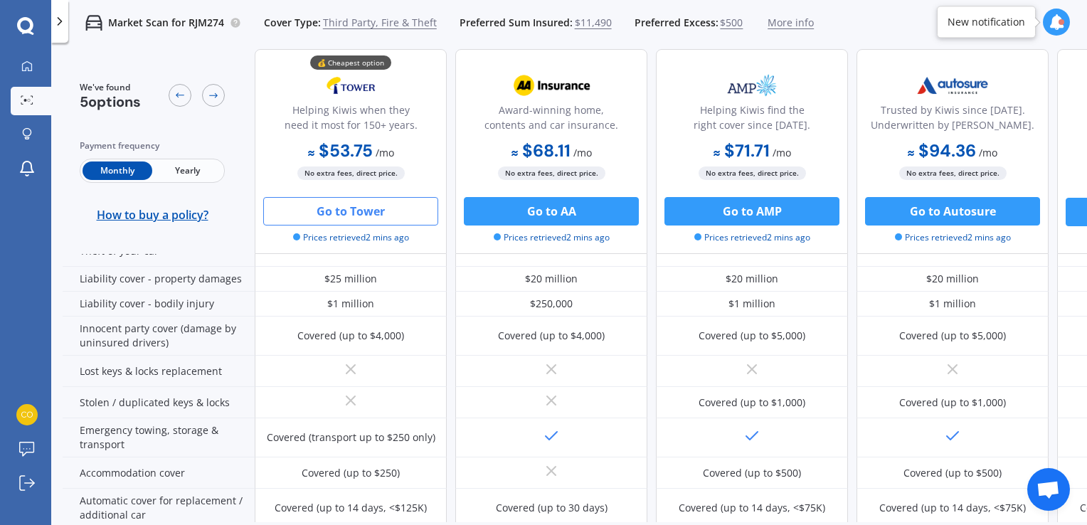
click at [363, 206] on button "Go to Tower" at bounding box center [350, 211] width 175 height 28
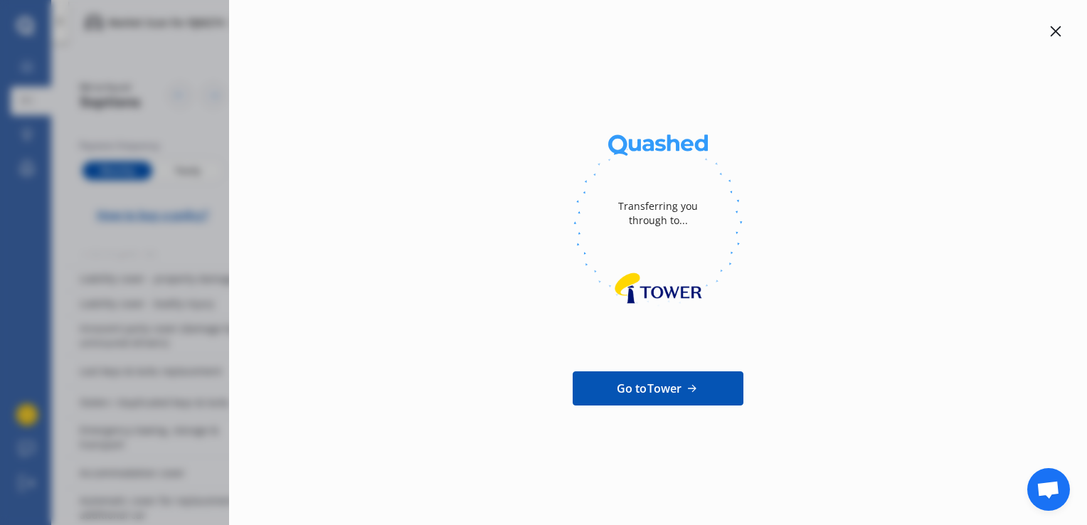
click at [1063, 29] on div at bounding box center [1055, 31] width 17 height 17
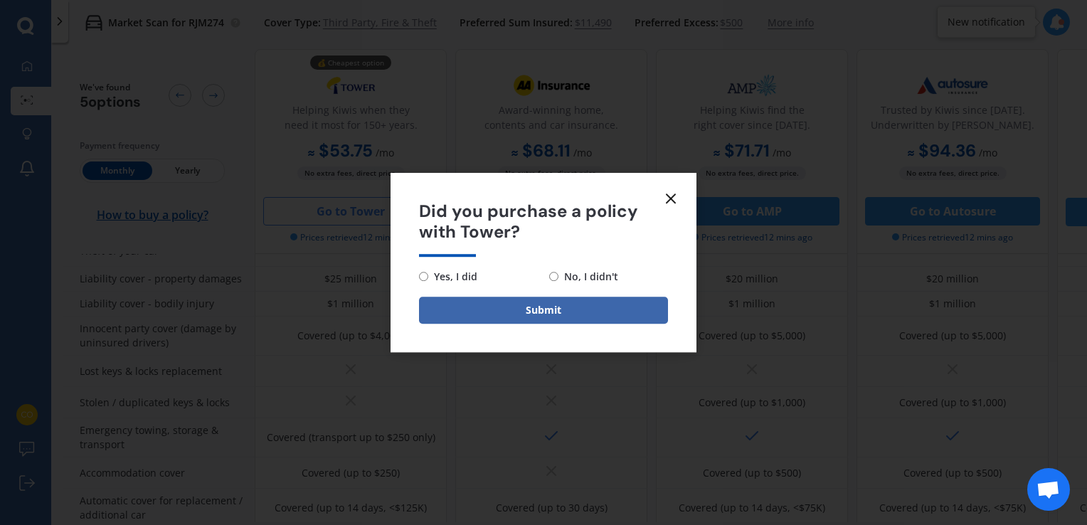
click at [666, 198] on icon at bounding box center [670, 198] width 17 height 17
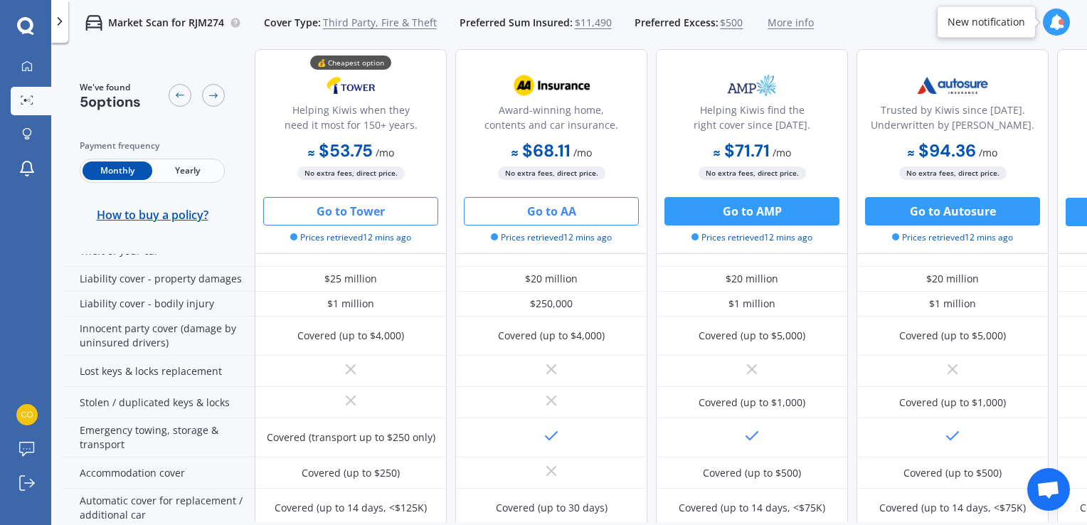
click at [553, 212] on button "Go to AA" at bounding box center [551, 211] width 175 height 28
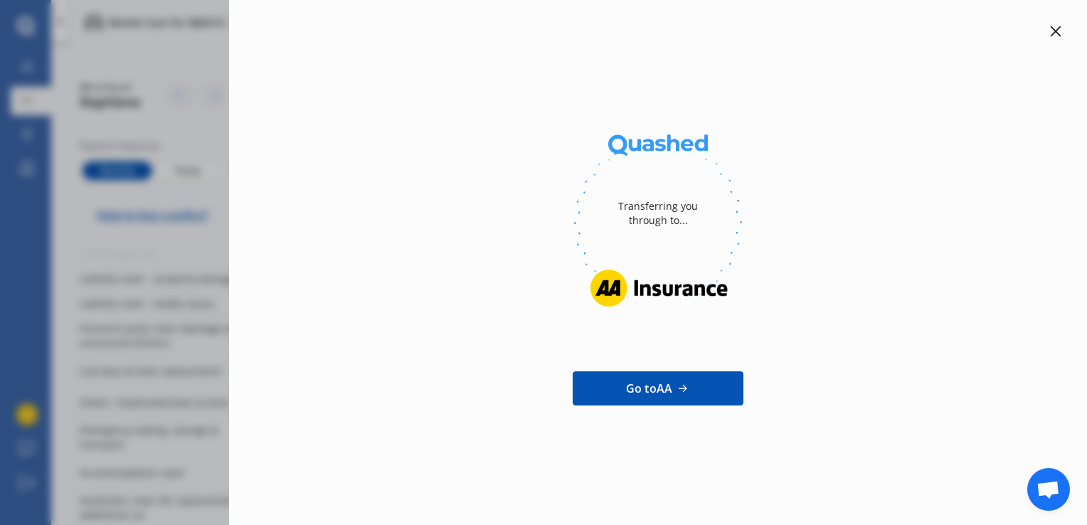
click at [1053, 28] on icon at bounding box center [1055, 31] width 11 height 11
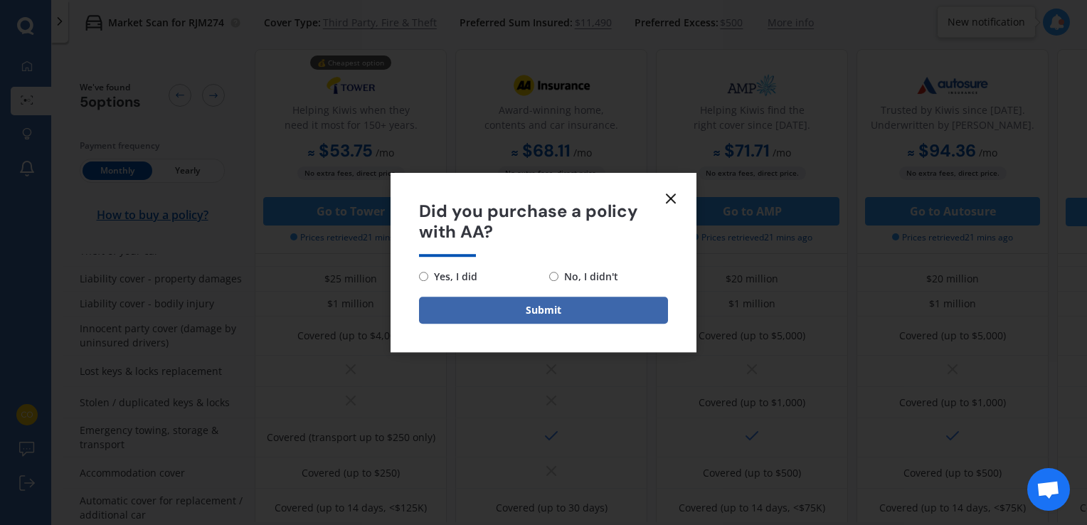
click at [673, 193] on icon at bounding box center [670, 198] width 17 height 17
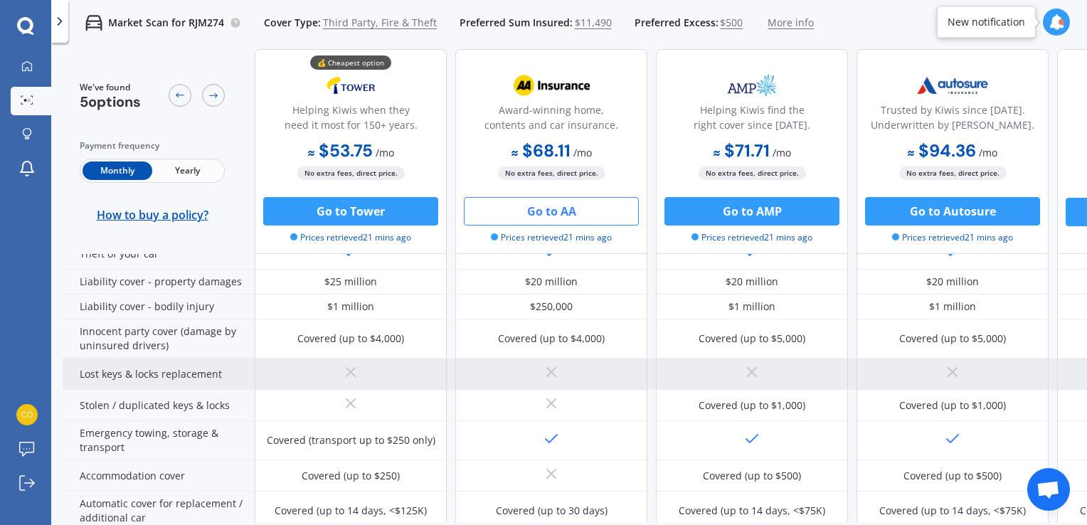
scroll to position [0, 0]
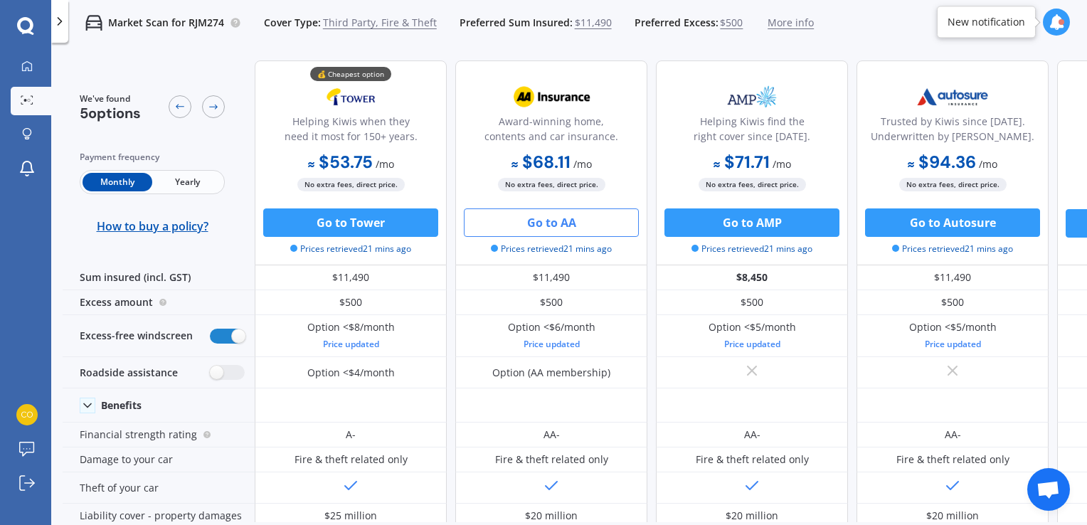
click at [187, 171] on div "Monthly Yearly" at bounding box center [152, 182] width 145 height 24
click at [178, 184] on span "Yearly" at bounding box center [187, 182] width 70 height 18
